Goal: Task Accomplishment & Management: Manage account settings

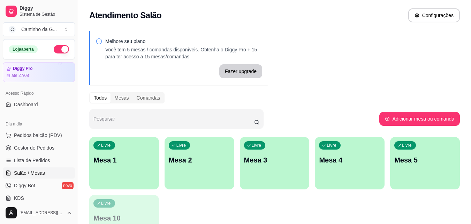
click at [178, 183] on div "button" at bounding box center [200, 185] width 70 height 8
click at [120, 168] on div "Livre Mesa 1" at bounding box center [124, 159] width 70 height 44
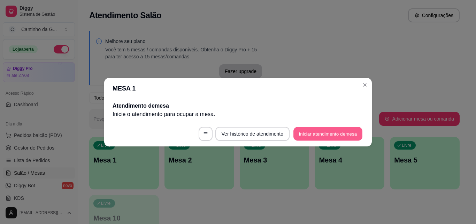
click at [326, 134] on button "Iniciar atendimento de mesa" at bounding box center [328, 134] width 69 height 14
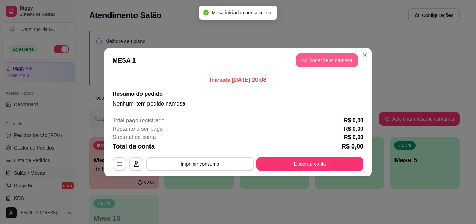
click at [329, 61] on button "Adicionar itens na mesa" at bounding box center [327, 60] width 62 height 14
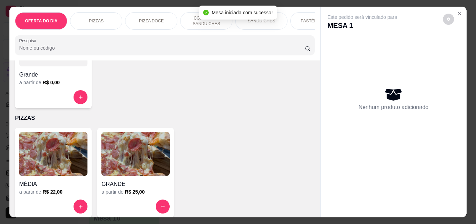
scroll to position [105, 0]
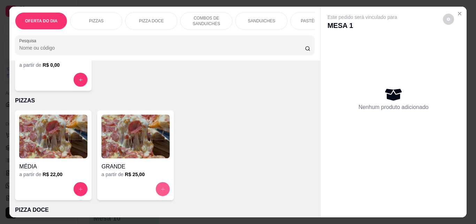
click at [161, 190] on icon "increase-product-quantity" at bounding box center [162, 188] width 5 height 5
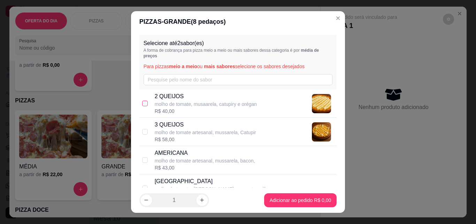
click at [144, 103] on input "checkbox" at bounding box center [145, 103] width 6 height 6
checkbox input "true"
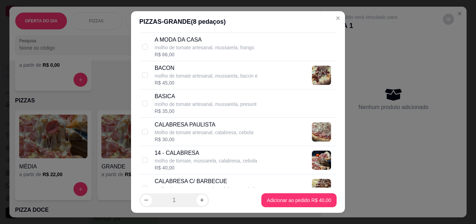
scroll to position [209, 0]
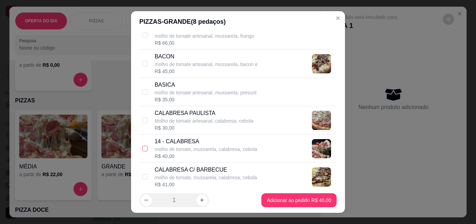
click at [145, 146] on input "checkbox" at bounding box center [145, 148] width 6 height 6
checkbox input "true"
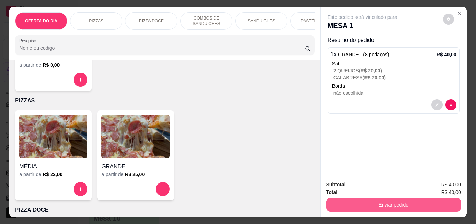
click at [412, 205] on button "Enviar pedido" at bounding box center [393, 204] width 135 height 14
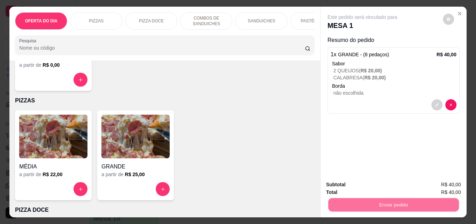
click at [382, 184] on button "Não registrar e enviar pedido" at bounding box center [370, 184] width 73 height 13
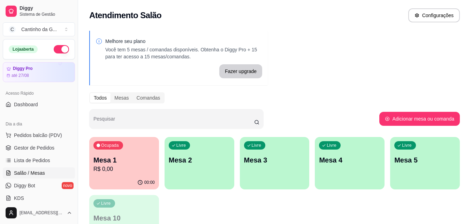
click at [122, 166] on p "R$ 0,00" at bounding box center [123, 169] width 61 height 8
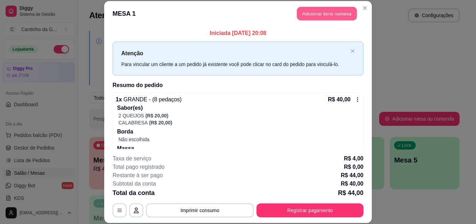
click at [314, 7] on button "Adicionar itens na mesa" at bounding box center [327, 14] width 60 height 14
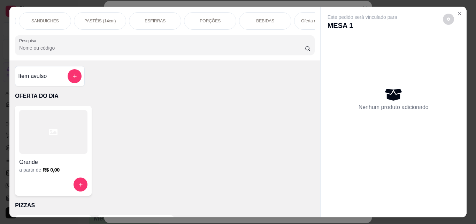
scroll to position [0, 247]
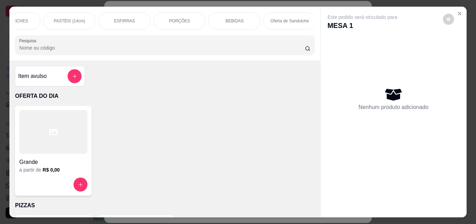
click at [236, 3] on div "OFERTA DO DIA PIZZAS PIZZA DOCE COMBOS DE SANDUICHES SANDUICHES PASTÉIS (14cm) …" at bounding box center [238, 112] width 476 height 224
click at [234, 18] on p "BEBIDAS" at bounding box center [235, 21] width 18 height 6
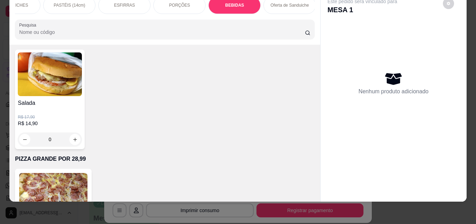
scroll to position [1859, 0]
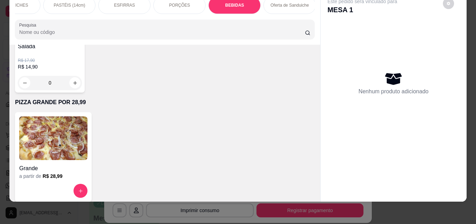
type input "1"
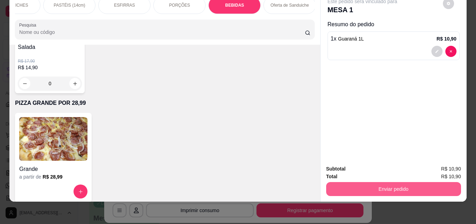
click at [408, 187] on button "Enviar pedido" at bounding box center [393, 189] width 135 height 14
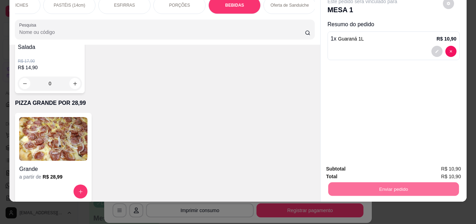
click at [367, 161] on button "Não registrar e enviar pedido" at bounding box center [370, 166] width 73 height 13
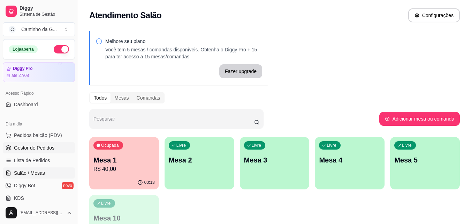
click at [55, 148] on link "Gestor de Pedidos" at bounding box center [39, 147] width 72 height 11
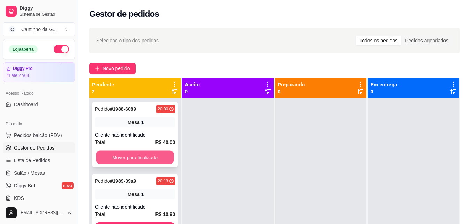
click at [129, 161] on button "Mover para finalizado" at bounding box center [135, 157] width 78 height 14
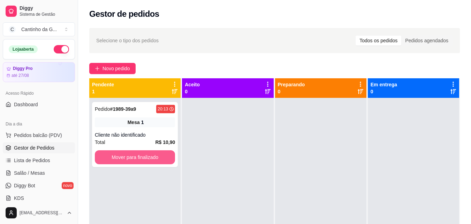
click at [129, 161] on button "Mover para finalizado" at bounding box center [135, 157] width 80 height 14
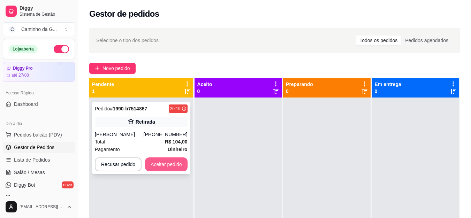
click at [153, 163] on button "Aceitar pedido" at bounding box center [166, 165] width 43 height 14
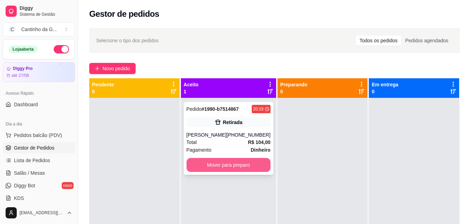
click at [233, 165] on button "Mover para preparo" at bounding box center [229, 165] width 84 height 14
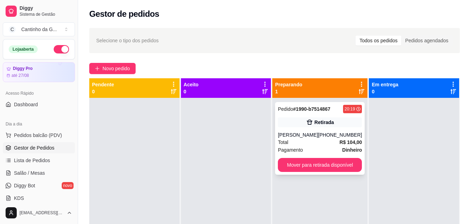
click at [333, 131] on div "[PHONE_NUMBER]" at bounding box center [340, 134] width 44 height 7
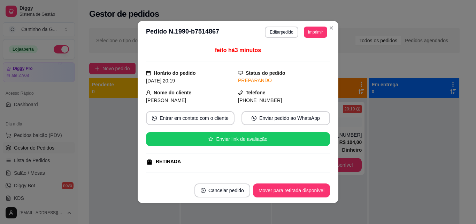
click at [285, 32] on button "Editar pedido" at bounding box center [281, 32] width 33 height 11
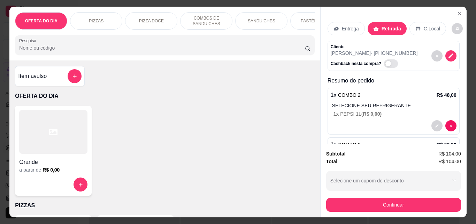
click at [424, 27] on p "C.Local" at bounding box center [432, 28] width 16 height 7
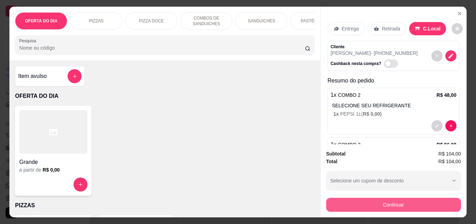
click at [405, 202] on button "Continuar" at bounding box center [393, 204] width 135 height 14
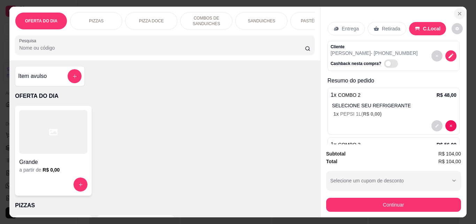
click at [457, 13] on icon "Close" at bounding box center [460, 14] width 6 height 6
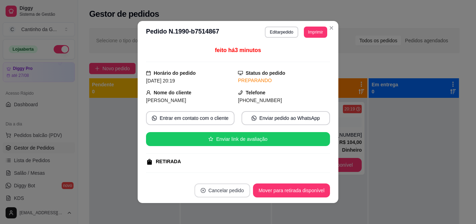
click at [240, 192] on button "Cancelar pedido" at bounding box center [223, 190] width 56 height 14
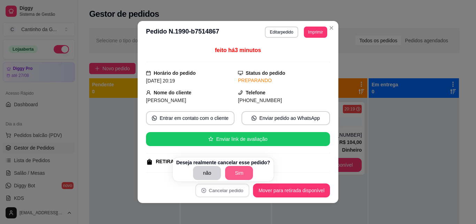
click at [236, 170] on button "Sim" at bounding box center [239, 173] width 28 height 14
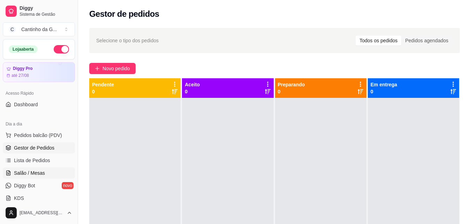
click at [54, 171] on link "Salão / Mesas" at bounding box center [39, 172] width 72 height 11
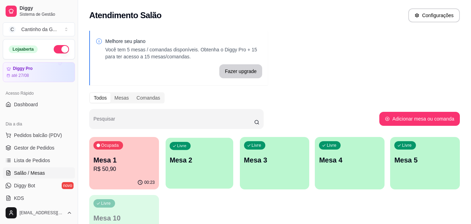
click at [190, 172] on div "Livre Mesa 2" at bounding box center [200, 158] width 68 height 43
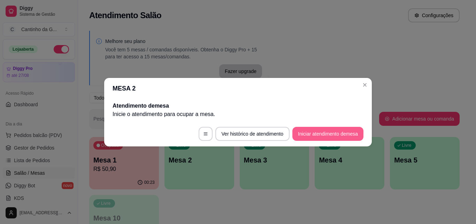
click at [338, 137] on button "Iniciar atendimento de mesa" at bounding box center [328, 134] width 71 height 14
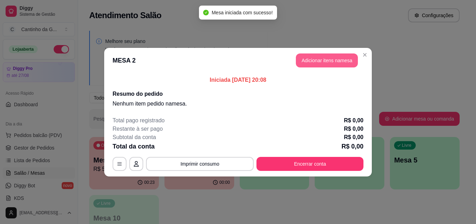
click at [343, 65] on button "Adicionar itens na mesa" at bounding box center [327, 60] width 62 height 14
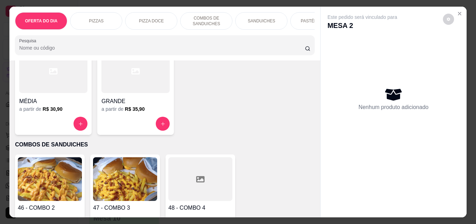
scroll to position [349, 0]
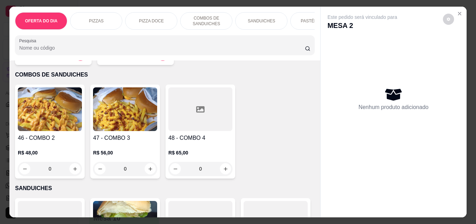
click at [72, 172] on div "0" at bounding box center [50, 168] width 64 height 14
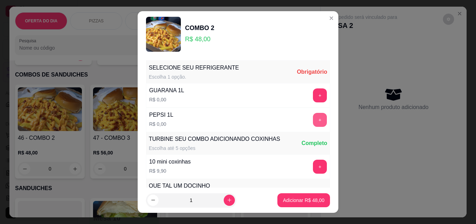
click at [313, 119] on button "+" at bounding box center [320, 120] width 14 height 14
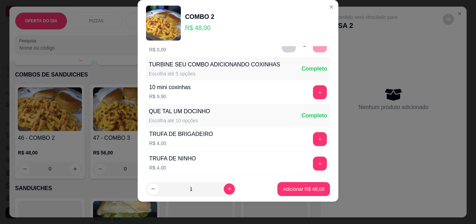
scroll to position [75, 0]
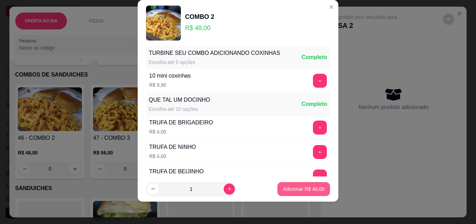
click at [306, 189] on p "Adicionar R$ 48,00" at bounding box center [304, 188] width 42 height 7
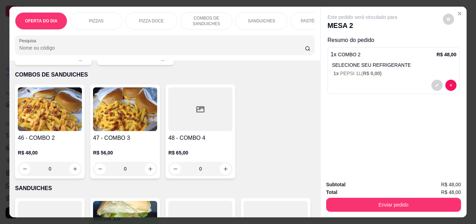
click at [151, 174] on div "0" at bounding box center [125, 168] width 64 height 14
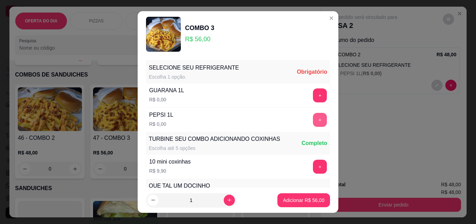
click at [313, 118] on button "+" at bounding box center [320, 120] width 14 height 14
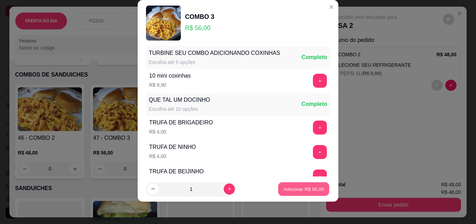
click at [297, 188] on p "Adicionar R$ 56,00" at bounding box center [304, 188] width 40 height 7
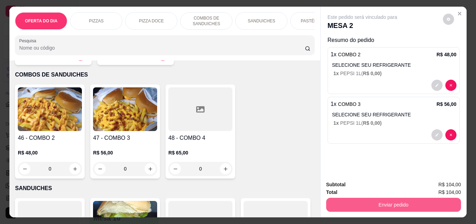
click at [385, 204] on button "Enviar pedido" at bounding box center [393, 204] width 135 height 14
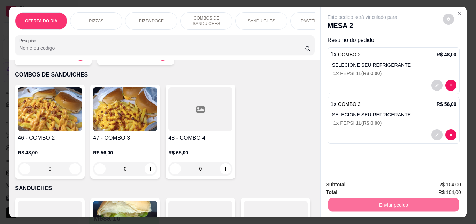
click at [383, 190] on button "Não registrar e enviar pedido" at bounding box center [370, 184] width 73 height 13
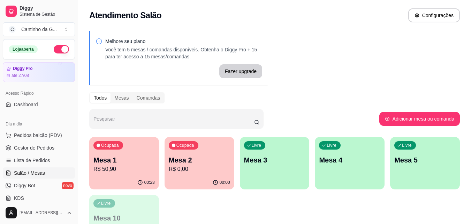
click at [339, 88] on div "Melhore seu plano Você tem 5 mesas / comandas disponíveis. Obtenha o Diggy Pro …" at bounding box center [274, 141] width 393 height 229
click at [201, 174] on div "Ocupada Mesa 2 R$ 0,00" at bounding box center [200, 156] width 70 height 39
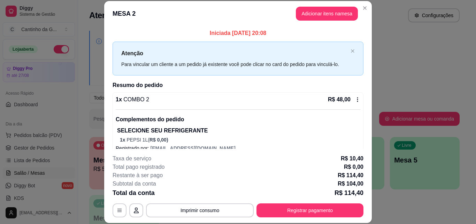
scroll to position [78, 0]
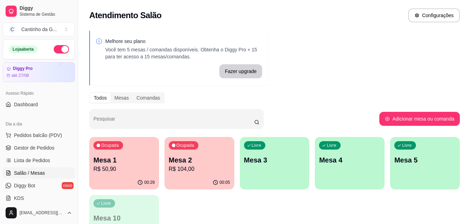
click at [138, 173] on div "Ocupada Mesa 1 R$ 50,90" at bounding box center [124, 156] width 70 height 39
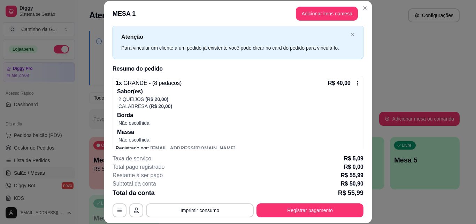
scroll to position [0, 0]
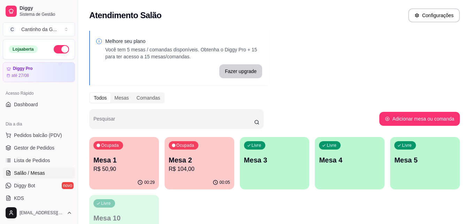
click at [367, 51] on div "Melhore seu plano Você tem 5 mesas / comandas disponíveis. Obtenha o Diggy Pro …" at bounding box center [274, 141] width 393 height 229
click at [116, 167] on p "R$ 50,90" at bounding box center [123, 169] width 61 height 8
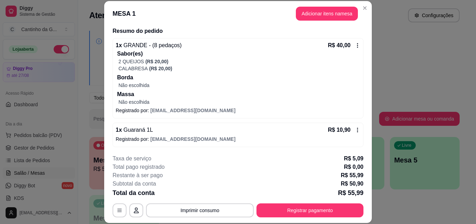
scroll to position [55, 0]
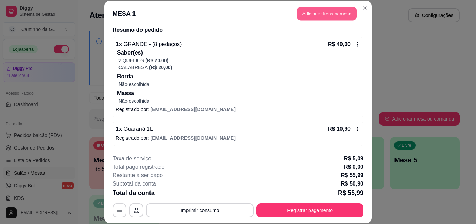
click at [314, 14] on button "Adicionar itens na mesa" at bounding box center [327, 14] width 60 height 14
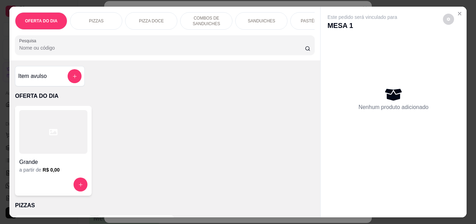
click at [74, 76] on button "add-separate-item" at bounding box center [75, 76] width 14 height 14
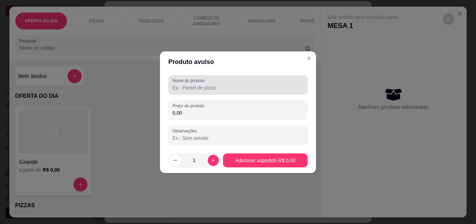
click at [240, 86] on input "Nome do produto" at bounding box center [238, 87] width 131 height 7
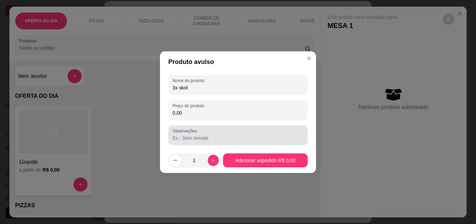
type input "3x skol"
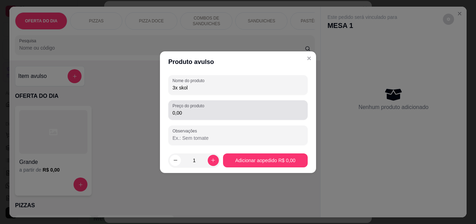
click at [198, 107] on label "Preço do produto" at bounding box center [190, 106] width 34 height 6
click at [198, 109] on input "0,00" at bounding box center [238, 112] width 131 height 7
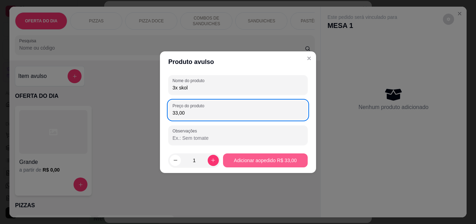
type input "33,00"
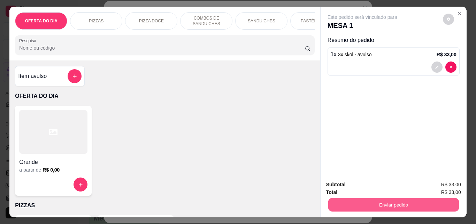
click at [385, 199] on button "Enviar pedido" at bounding box center [393, 204] width 131 height 14
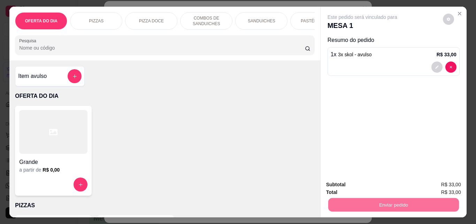
click at [362, 186] on button "Não registrar e enviar pedido" at bounding box center [370, 184] width 70 height 13
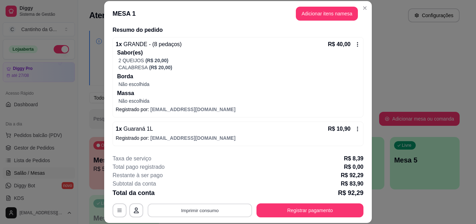
click at [190, 212] on button "Imprimir consumo" at bounding box center [200, 210] width 105 height 14
click at [193, 194] on button "IMPRESSORA" at bounding box center [199, 193] width 49 height 11
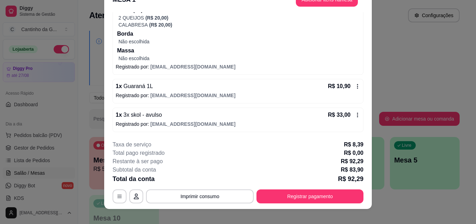
scroll to position [21, 0]
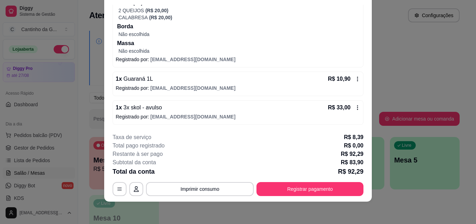
click at [355, 106] on icon at bounding box center [358, 108] width 6 height 6
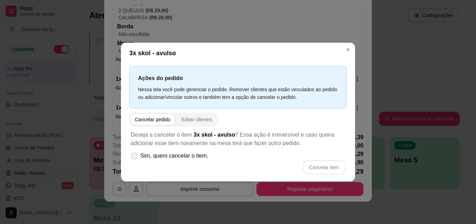
click at [131, 158] on span at bounding box center [134, 155] width 7 height 7
click at [131, 158] on input "Sim, quero cancelar o item." at bounding box center [132, 159] width 5 height 5
checkbox input "true"
click at [154, 121] on div "Cancelar pedido" at bounding box center [153, 119] width 36 height 7
click at [327, 166] on button "Cancelar item" at bounding box center [324, 167] width 42 height 14
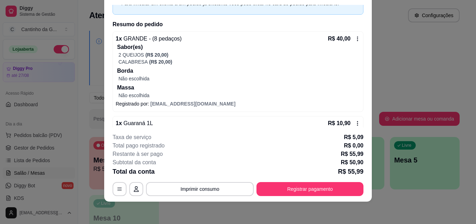
scroll to position [95, 0]
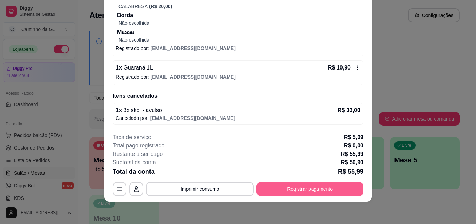
click at [319, 190] on button "Registrar pagamento" at bounding box center [310, 189] width 107 height 14
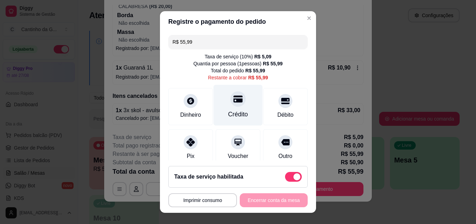
click at [227, 108] on div "Crédito" at bounding box center [238, 105] width 49 height 41
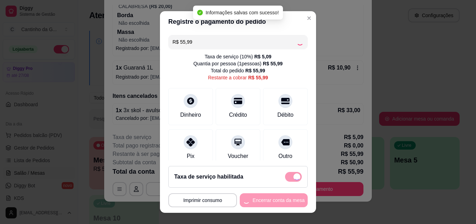
type input "R$ 0,00"
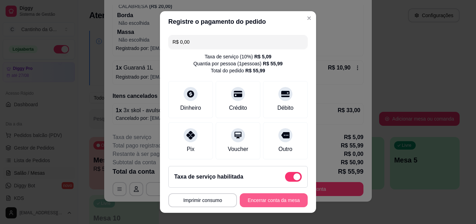
click at [278, 198] on button "Encerrar conta da mesa" at bounding box center [274, 200] width 68 height 14
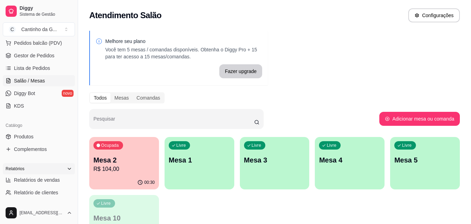
scroll to position [105, 0]
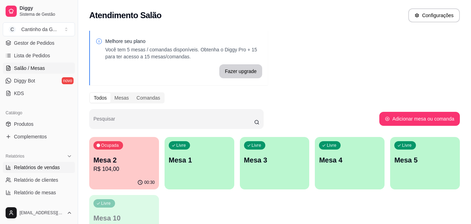
click at [56, 168] on span "Relatórios de vendas" at bounding box center [37, 167] width 46 height 7
select select "ALL"
select select "0"
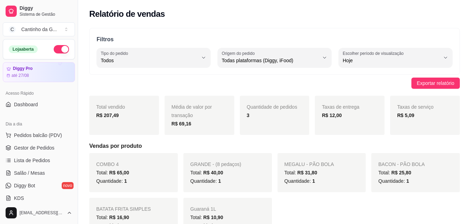
click at [54, 148] on link "Gestor de Pedidos" at bounding box center [39, 147] width 72 height 11
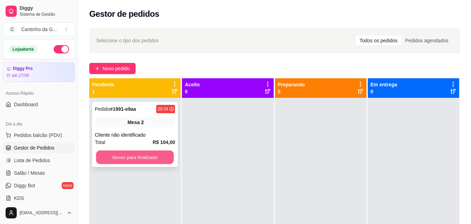
click at [143, 160] on button "Mover para finalizado" at bounding box center [135, 157] width 78 height 14
